Goal: Use online tool/utility: Utilize a website feature to perform a specific function

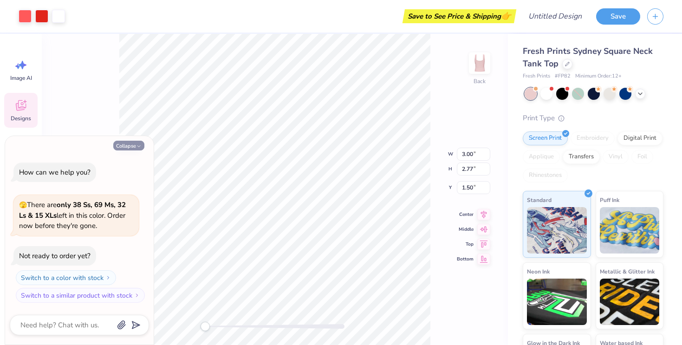
click at [133, 144] on button "Collapse" at bounding box center [128, 146] width 31 height 10
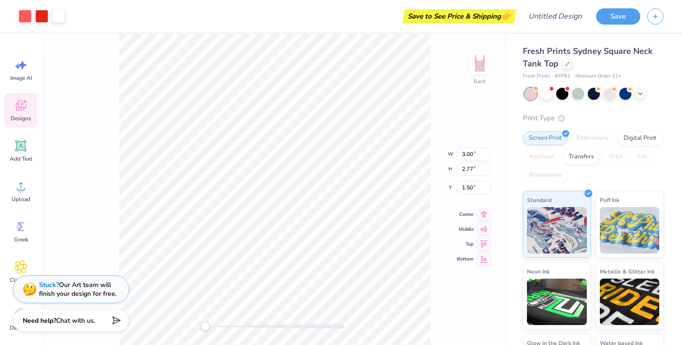
type textarea "x"
type input "3.01"
click at [487, 153] on input "3.01" at bounding box center [473, 154] width 33 height 13
type input "2.78"
type input "3.22"
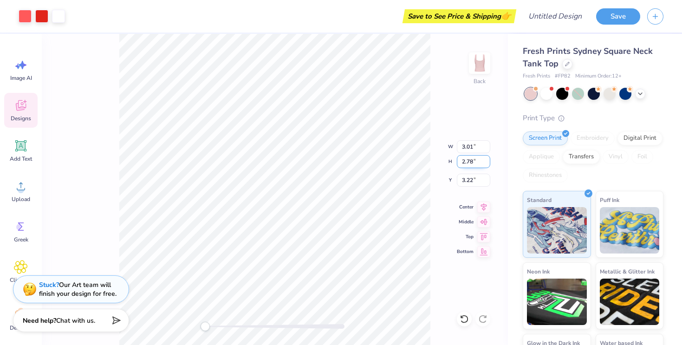
type input "4.94"
type input "4.56"
type input "0.50"
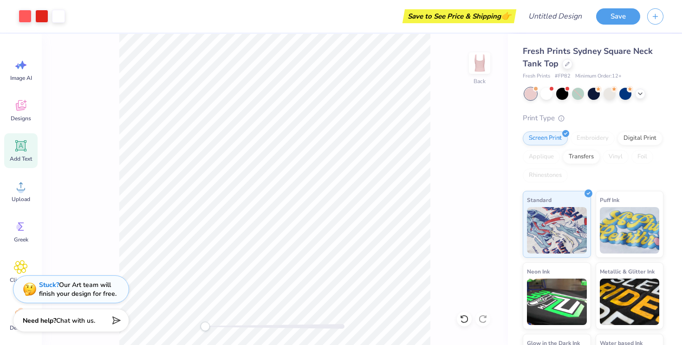
click at [26, 151] on icon at bounding box center [21, 146] width 14 height 14
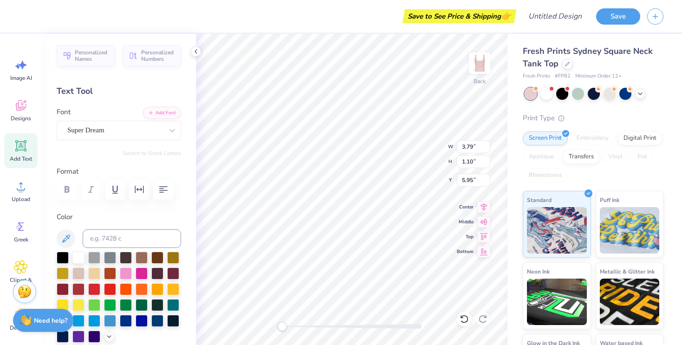
type input "4.64"
type input "1.33"
type input "2.71"
click at [98, 52] on span "Personalized Names" at bounding box center [92, 54] width 34 height 13
type input "6.21"
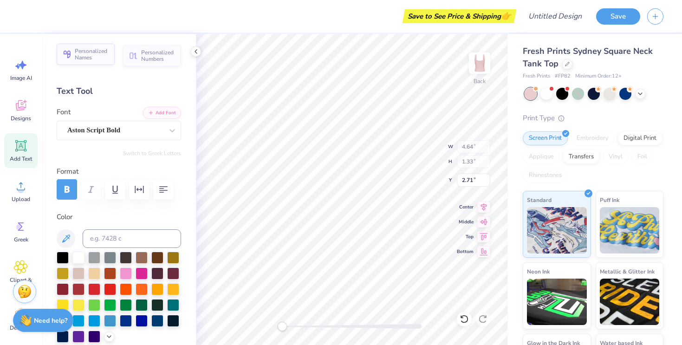
type input "1.00"
type input "6.00"
type textarea "Zeta Tau Alpha"
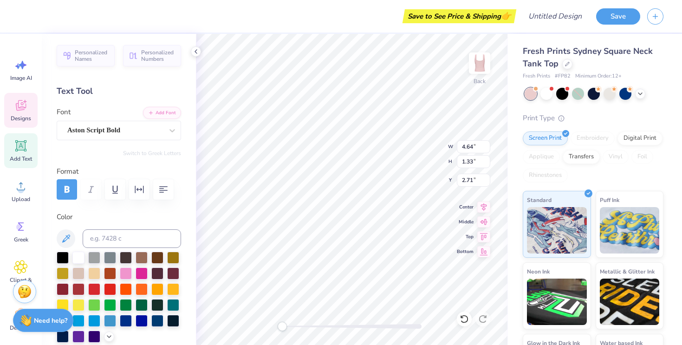
type input "6.19"
type input "5.75"
type input "1.05"
type input "7.03"
type input "1.38"
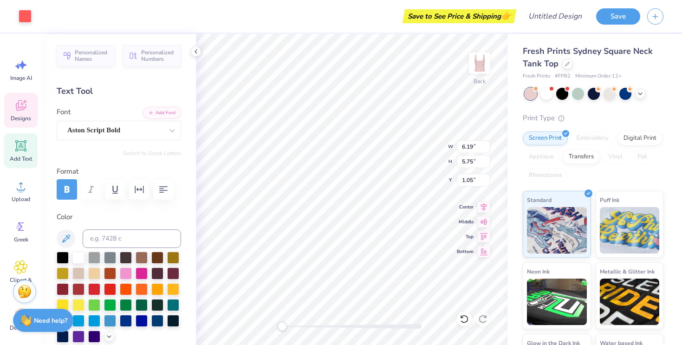
type input "2.69"
type textarea "Preference"
type input "1.27"
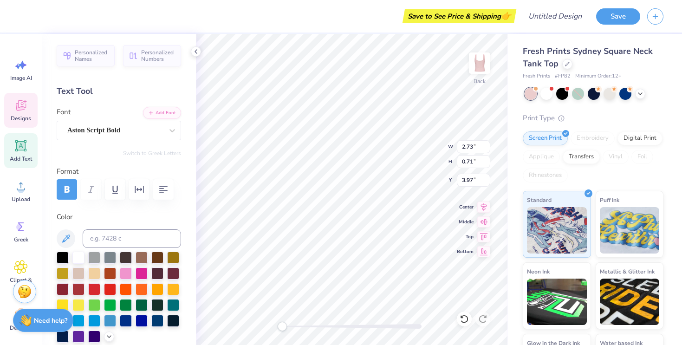
type input "0.42"
type input "4.84"
type textarea "2026"
click at [121, 276] on div at bounding box center [126, 273] width 12 height 12
click at [81, 261] on div at bounding box center [78, 257] width 12 height 12
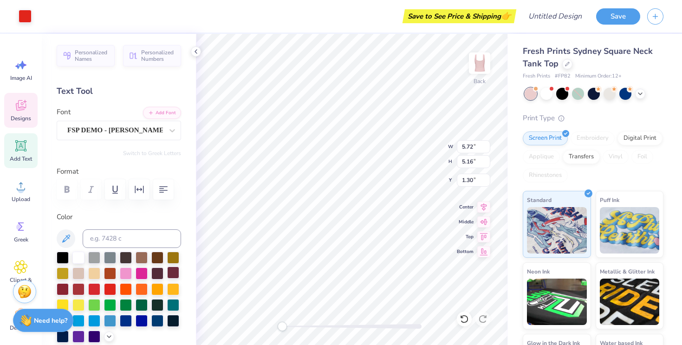
type input "6.83"
type input "6.30"
type input "0.72"
click at [130, 272] on div at bounding box center [126, 273] width 12 height 12
click at [80, 256] on div at bounding box center [78, 257] width 12 height 12
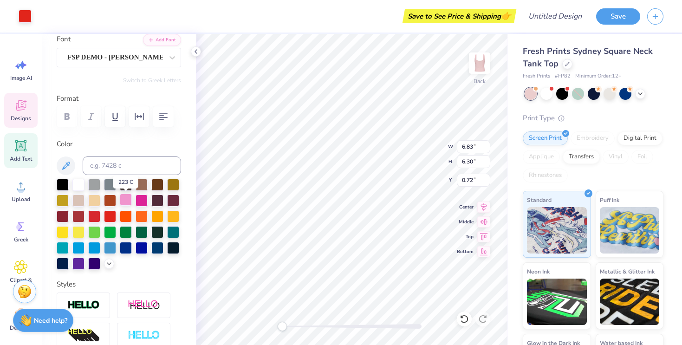
scroll to position [75, 0]
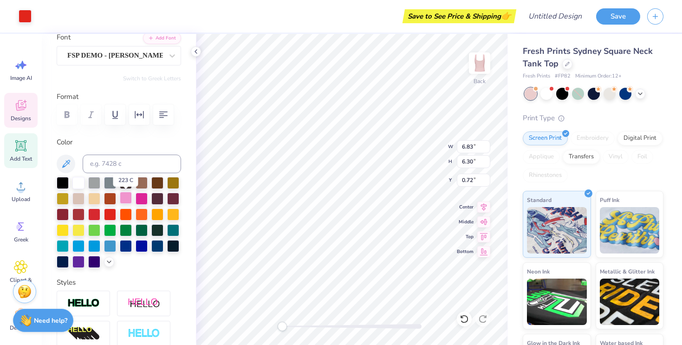
click at [127, 197] on div at bounding box center [126, 198] width 12 height 12
click at [69, 162] on icon at bounding box center [66, 164] width 8 height 8
click at [122, 195] on div at bounding box center [126, 198] width 12 height 12
click at [79, 183] on div at bounding box center [78, 182] width 12 height 12
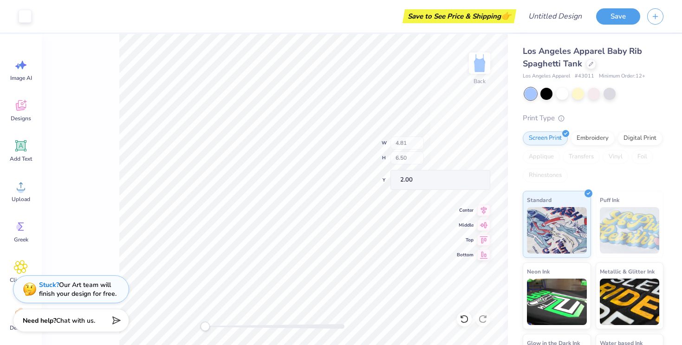
type input "4.71"
type input "1.15"
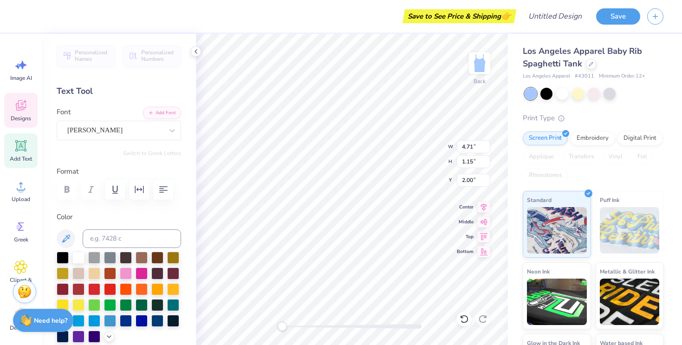
type textarea "ZETA TAU ALPHA"
type textarea "PREFERENCE 2025"
type textarea "PREFERENCE 2026"
